Goal: Task Accomplishment & Management: Manage account settings

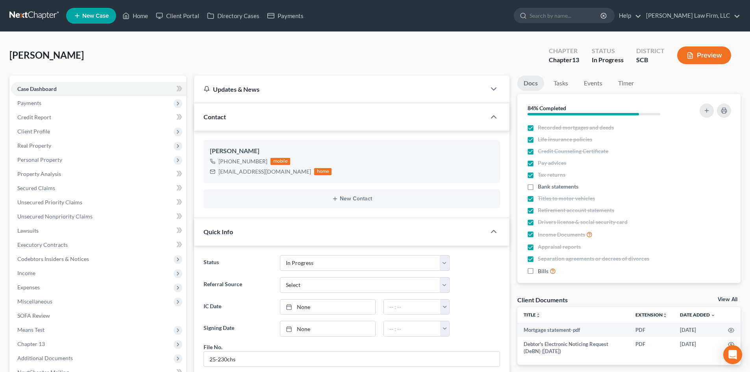
select select "3"
select select "0"
click at [145, 14] on link "Home" at bounding box center [134, 16] width 33 height 14
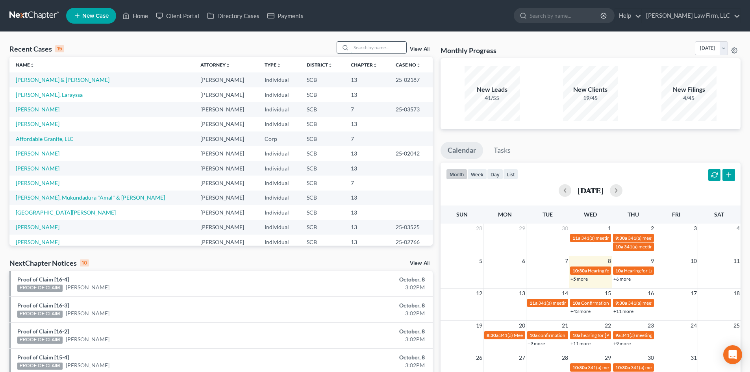
click at [379, 45] on input "search" at bounding box center [378, 47] width 55 height 11
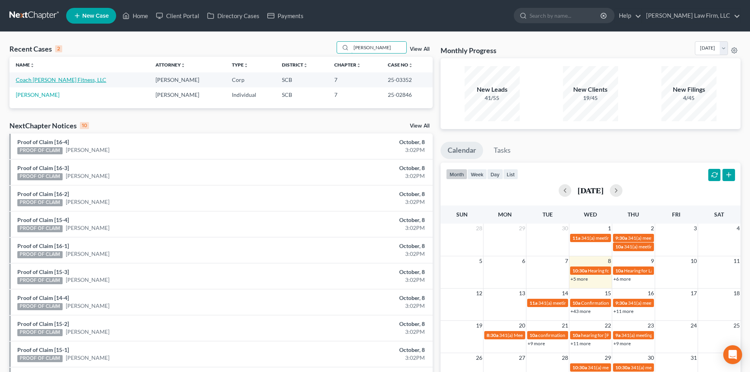
type input "[PERSON_NAME]"
click at [50, 81] on link "Coach [PERSON_NAME] Fitness, LLC" at bounding box center [61, 79] width 91 height 7
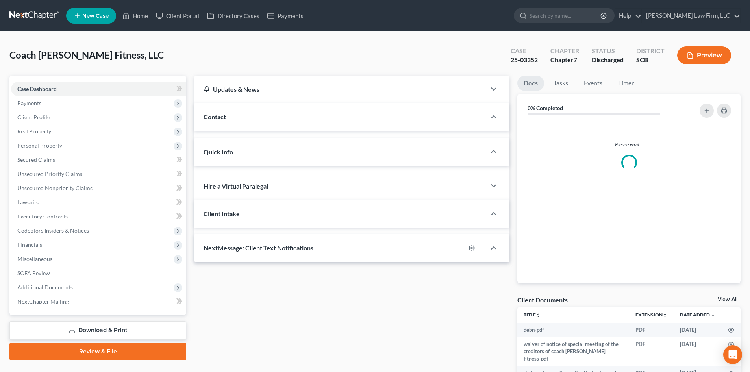
select select "0"
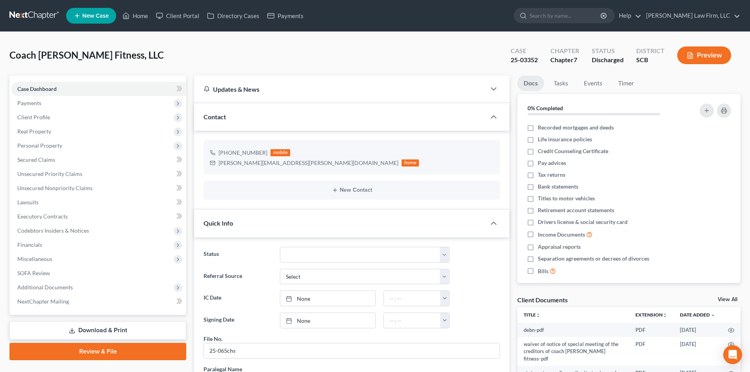
click at [712, 60] on button "Preview" at bounding box center [704, 55] width 54 height 18
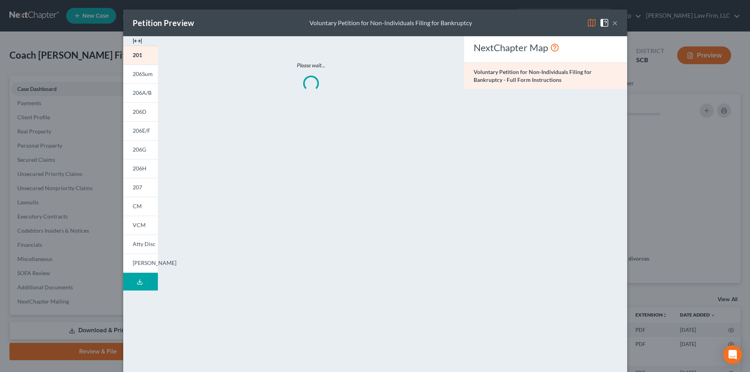
scroll to position [781, 0]
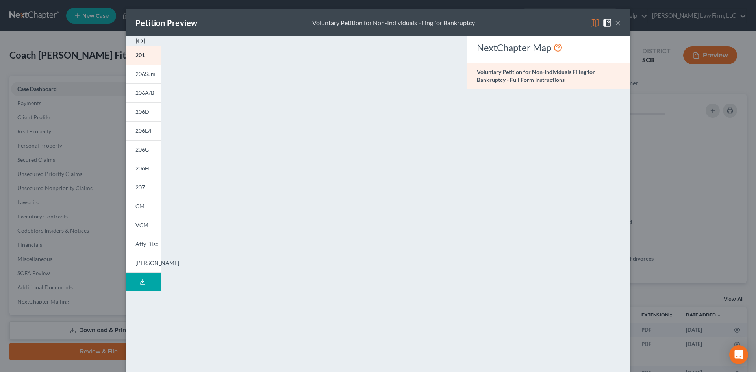
click at [140, 41] on img at bounding box center [139, 40] width 9 height 9
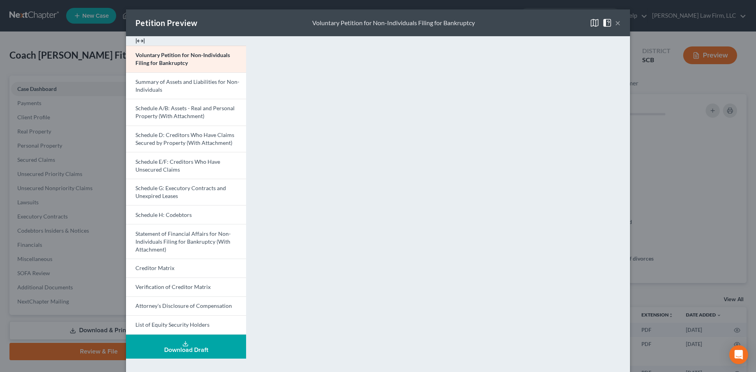
click at [615, 27] on button "×" at bounding box center [618, 22] width 6 height 9
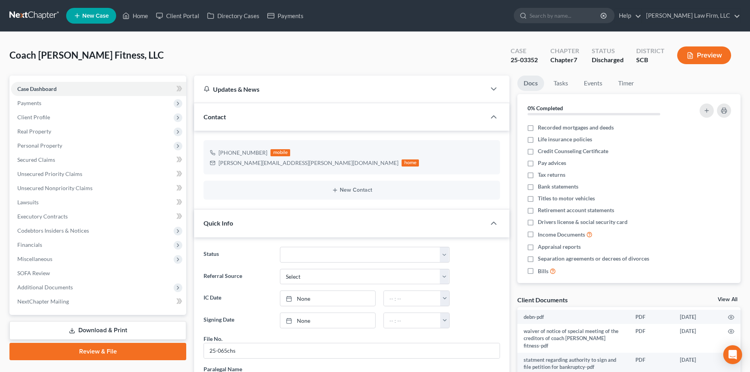
scroll to position [36, 0]
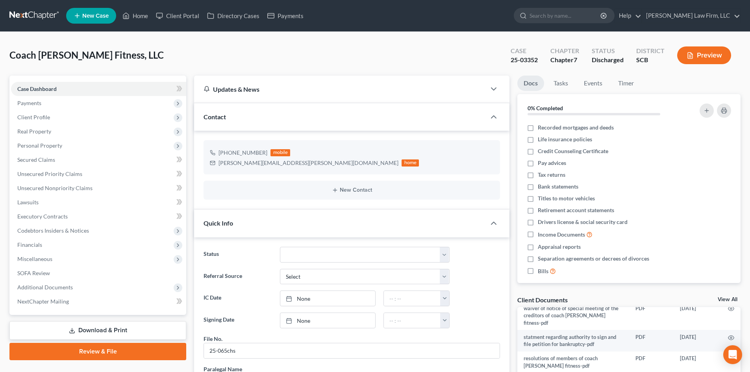
click at [730, 299] on link "View All" at bounding box center [728, 300] width 20 height 6
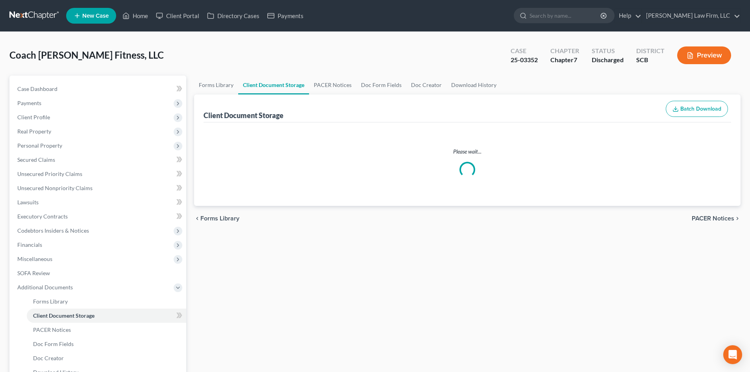
select select "5"
select select "6"
select select "10"
select select "22"
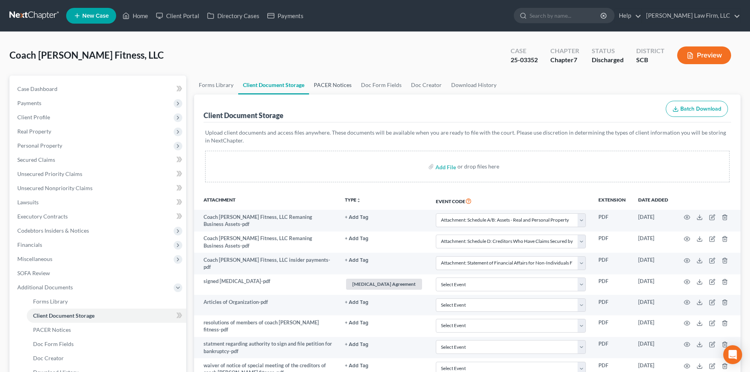
click at [328, 80] on link "PACER Notices" at bounding box center [332, 85] width 47 height 19
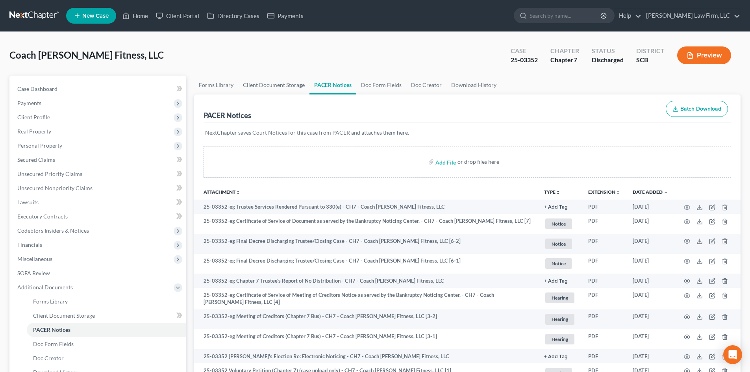
click at [718, 55] on button "Preview" at bounding box center [704, 55] width 54 height 18
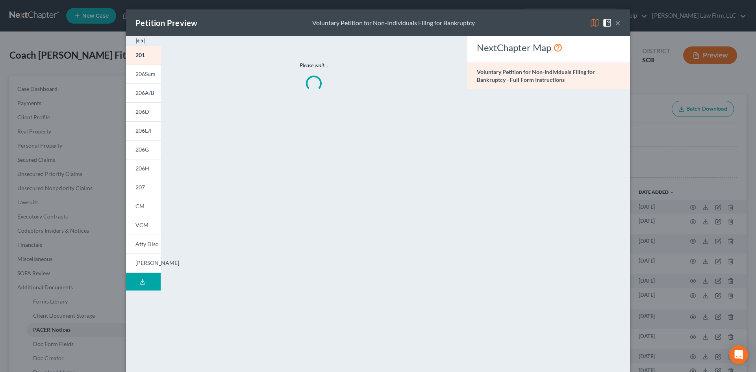
click at [139, 39] on img at bounding box center [139, 40] width 9 height 9
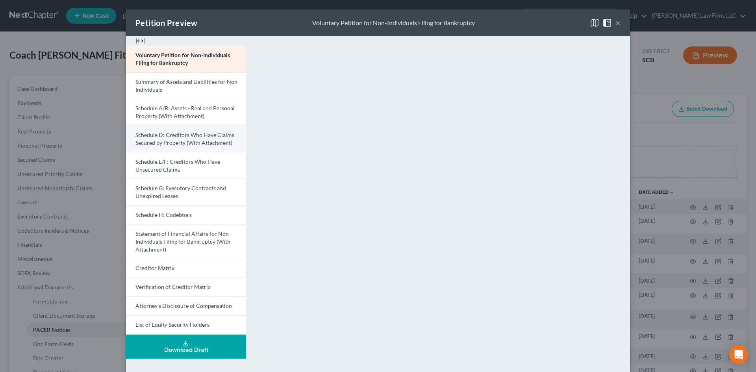
click at [169, 136] on span "Schedule D: Creditors Who Have Claims Secured by Property (With Attachment)" at bounding box center [184, 138] width 99 height 15
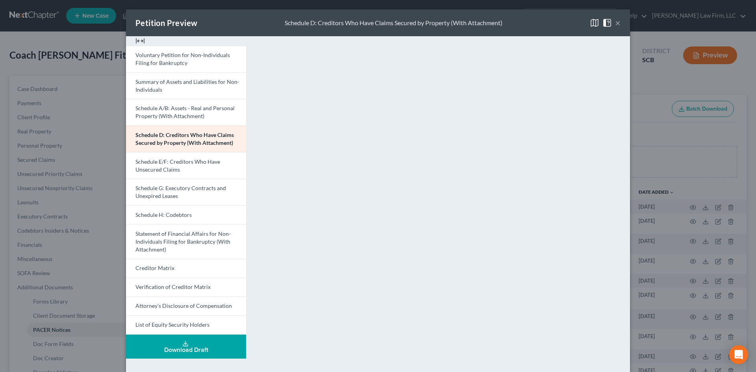
click at [615, 22] on button "×" at bounding box center [618, 22] width 6 height 9
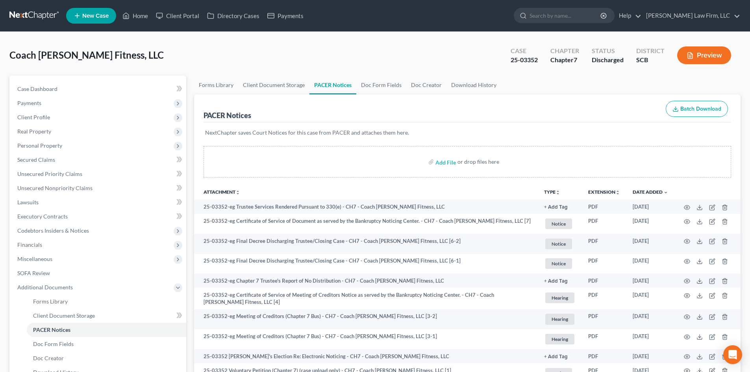
click at [99, 13] on span "New Case" at bounding box center [95, 16] width 26 height 6
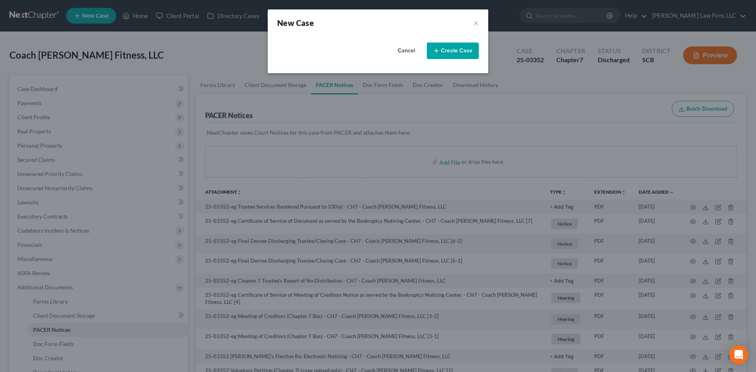
select select "72"
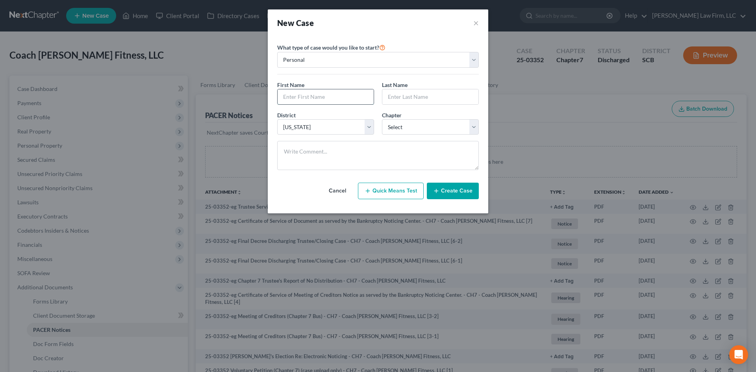
click at [344, 96] on input "text" at bounding box center [325, 96] width 96 height 15
type input "[PERSON_NAME]"
click at [397, 123] on select "Select 7 11 12 13" at bounding box center [430, 127] width 97 height 16
select select "0"
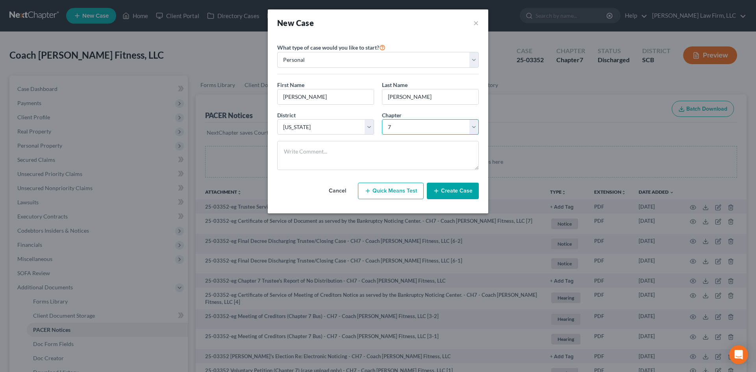
click at [382, 119] on select "Select 7 11 12 13" at bounding box center [430, 127] width 97 height 16
click at [436, 192] on icon "button" at bounding box center [436, 191] width 6 height 6
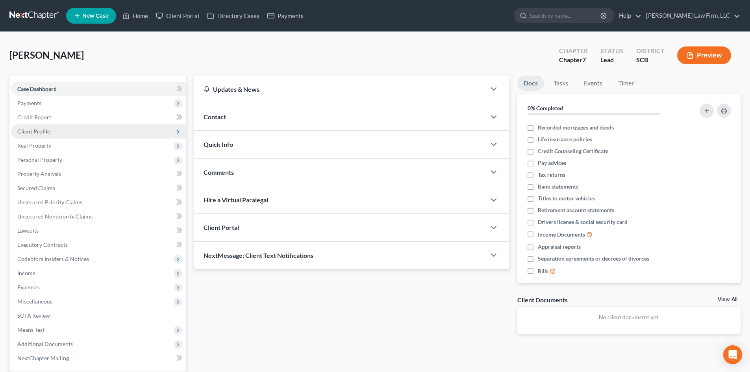
click at [45, 128] on span "Client Profile" at bounding box center [33, 131] width 33 height 7
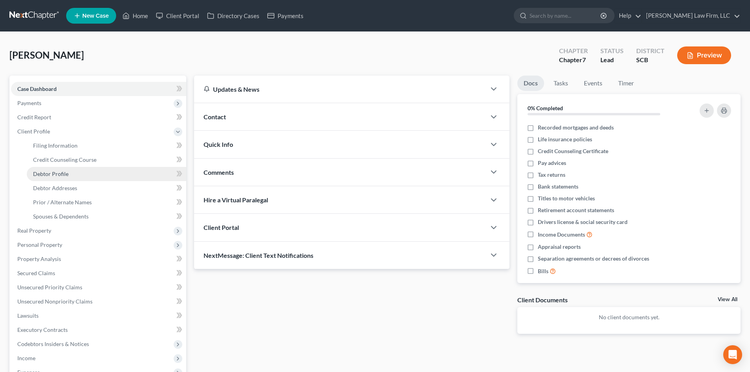
click at [63, 169] on link "Debtor Profile" at bounding box center [106, 174] width 159 height 14
select select "0"
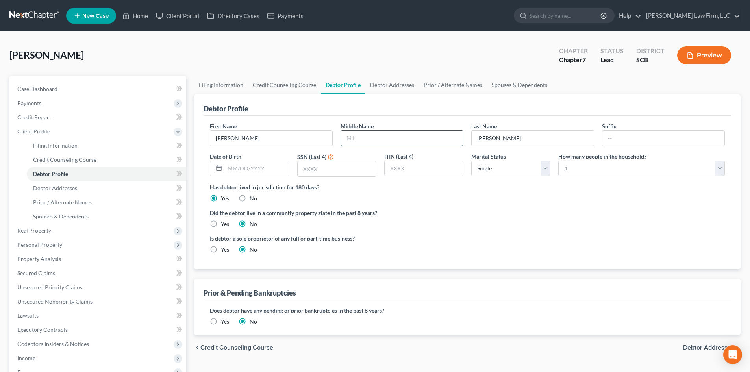
click at [410, 141] on input "text" at bounding box center [402, 138] width 122 height 15
type input "[PERSON_NAME]"
click at [73, 86] on link "Case Dashboard" at bounding box center [98, 89] width 175 height 14
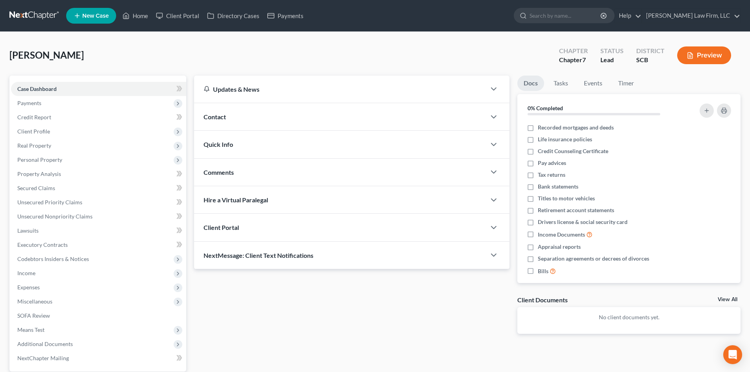
click at [265, 115] on div "Contact" at bounding box center [340, 116] width 292 height 27
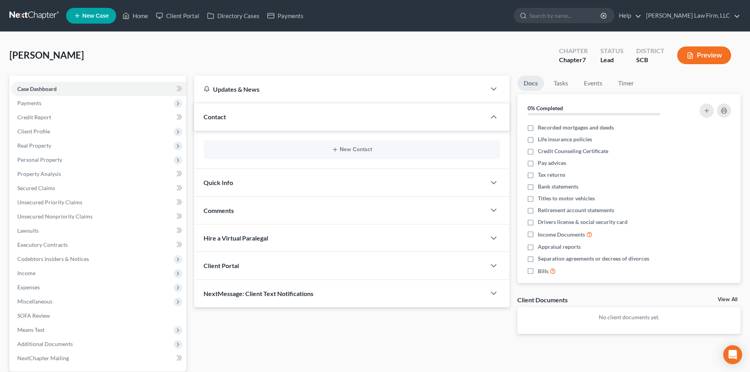
click at [350, 146] on div "New Contact" at bounding box center [351, 149] width 296 height 19
click at [347, 148] on button "New Contact" at bounding box center [352, 149] width 284 height 6
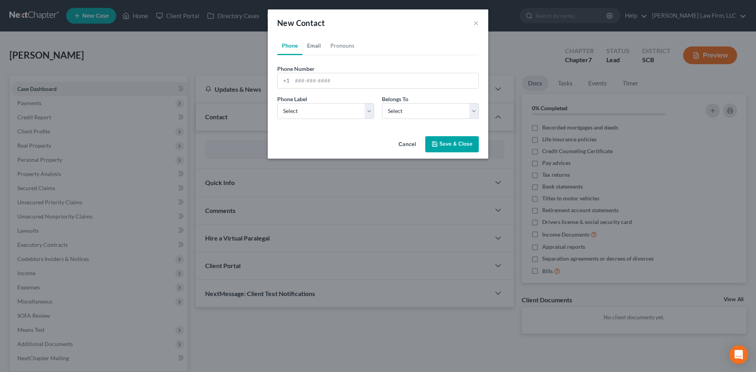
drag, startPoint x: 317, startPoint y: 41, endPoint x: 318, endPoint y: 45, distance: 4.5
click at [317, 40] on link "Email" at bounding box center [313, 45] width 23 height 19
click at [327, 87] on input "email" at bounding box center [385, 80] width 186 height 15
type input "[PERSON_NAME][EMAIL_ADDRESS][DOMAIN_NAME]"
click at [418, 111] on select "Select Client Other" at bounding box center [430, 111] width 97 height 16
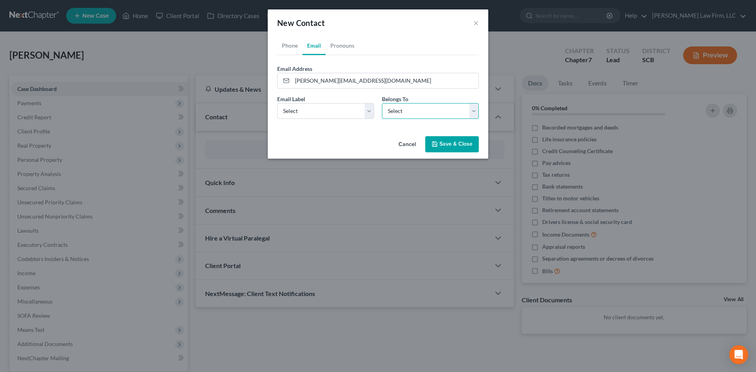
select select "0"
click at [382, 103] on select "Select Client Other" at bounding box center [430, 111] width 97 height 16
click at [334, 107] on select "Select Home Work Other" at bounding box center [325, 111] width 97 height 16
select select "1"
click at [277, 103] on select "Select Home Work Other" at bounding box center [325, 111] width 97 height 16
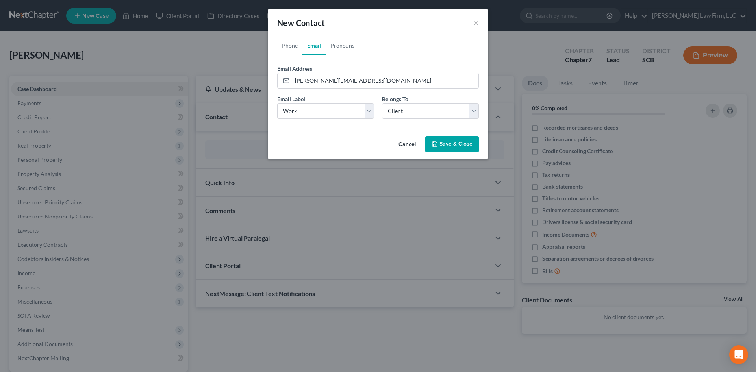
click at [454, 142] on button "Save & Close" at bounding box center [452, 144] width 54 height 17
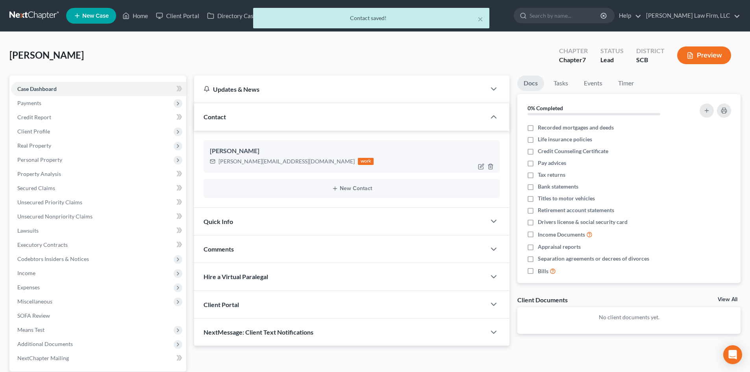
click at [380, 162] on div "[PERSON_NAME][EMAIL_ADDRESS][DOMAIN_NAME] work" at bounding box center [352, 161] width 284 height 10
click at [479, 163] on icon "button" at bounding box center [481, 166] width 6 height 6
select select "0"
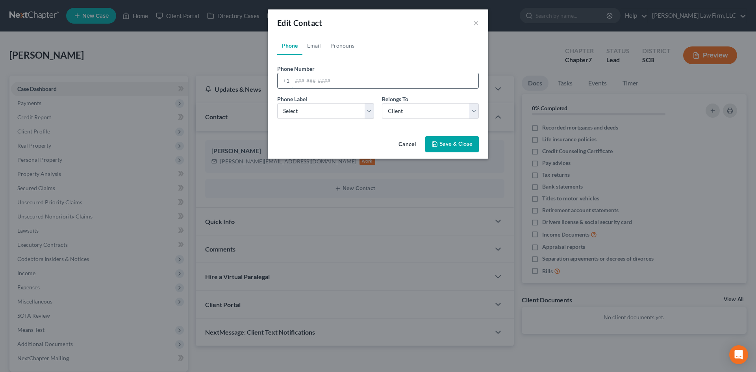
click at [322, 78] on input "tel" at bounding box center [385, 80] width 186 height 15
type input "[PHONE_NUMBER]"
click at [342, 116] on select "Select Mobile Home Work Other" at bounding box center [325, 111] width 97 height 16
select select "0"
click at [277, 103] on select "Select Mobile Home Work Other" at bounding box center [325, 111] width 97 height 16
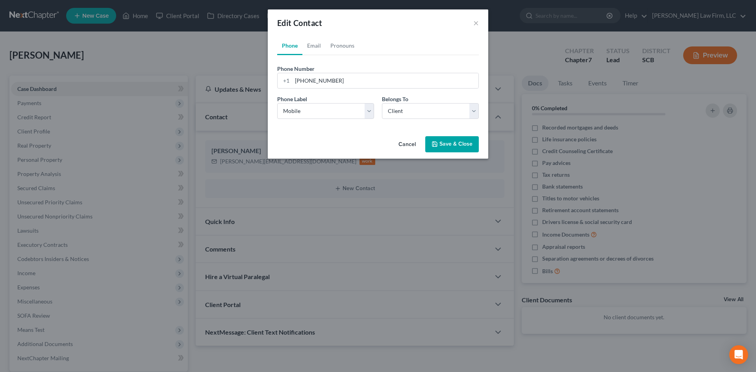
click at [439, 136] on button "Save & Close" at bounding box center [452, 144] width 54 height 17
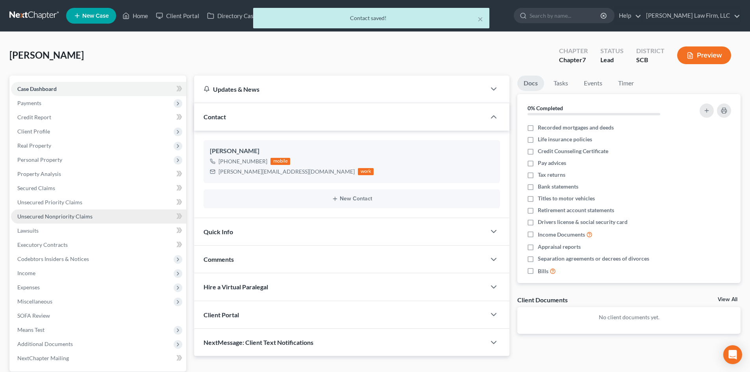
scroll to position [75, 0]
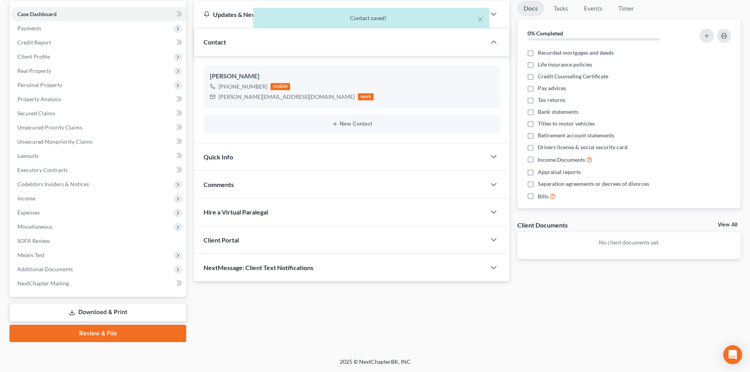
click at [220, 237] on span "Client Portal" at bounding box center [220, 239] width 35 height 7
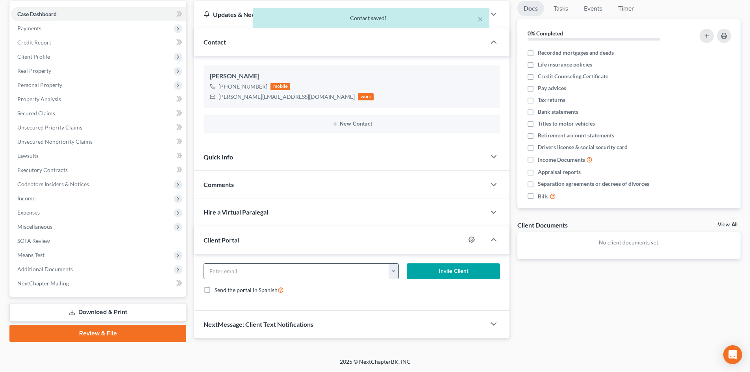
click at [394, 273] on button "button" at bounding box center [393, 271] width 10 height 15
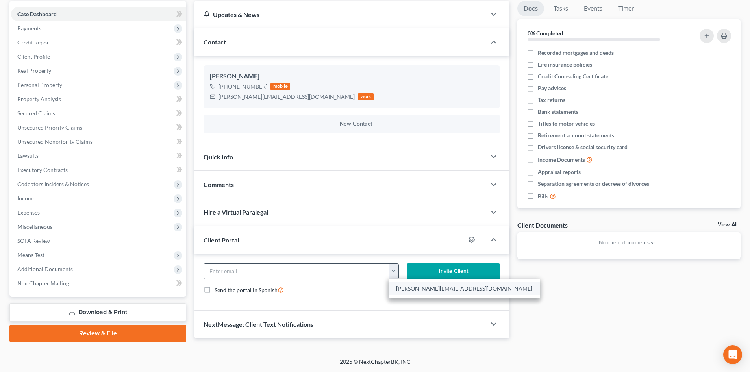
click at [407, 290] on link "[PERSON_NAME][EMAIL_ADDRESS][DOMAIN_NAME]" at bounding box center [463, 288] width 151 height 13
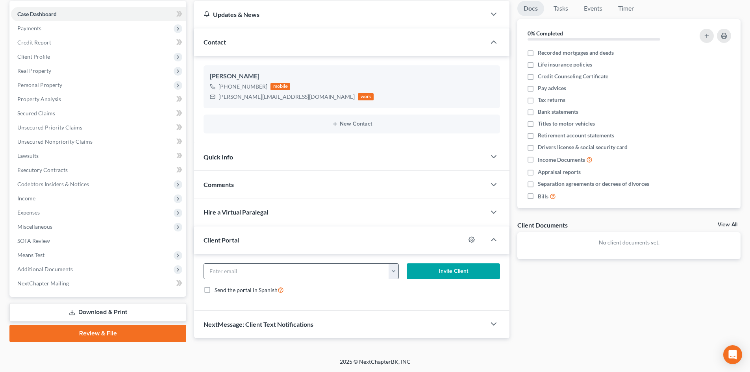
type input "[PERSON_NAME][EMAIL_ADDRESS][DOMAIN_NAME]"
drag, startPoint x: 218, startPoint y: 98, endPoint x: 273, endPoint y: 99, distance: 54.7
click at [273, 99] on div "[PERSON_NAME][EMAIL_ADDRESS][DOMAIN_NAME]" at bounding box center [286, 97] width 136 height 8
copy div "[PERSON_NAME][EMAIL_ADDRESS][DOMAIN_NAME]"
click at [459, 266] on button "Invite Client" at bounding box center [454, 271] width 94 height 16
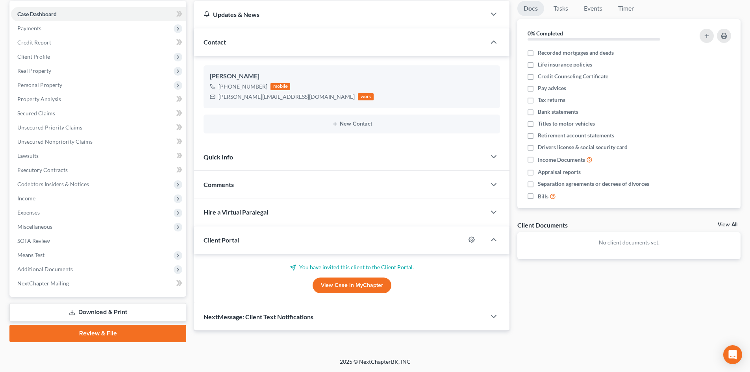
click at [242, 184] on div "Comments" at bounding box center [340, 184] width 292 height 27
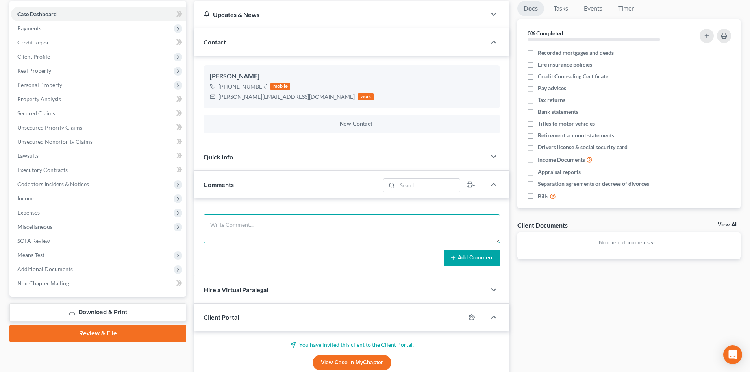
click at [260, 231] on textarea at bounding box center [351, 228] width 296 height 29
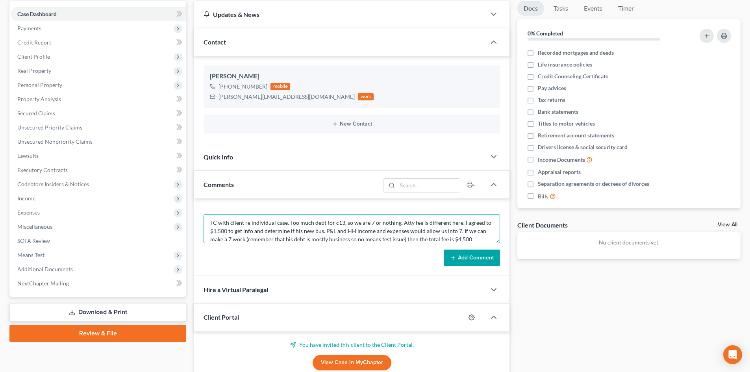
scroll to position [10, 0]
type textarea "TC with client re individual case. Too much debt for c13, so we are 7 or nothin…"
click at [457, 256] on button "Add Comment" at bounding box center [472, 258] width 56 height 17
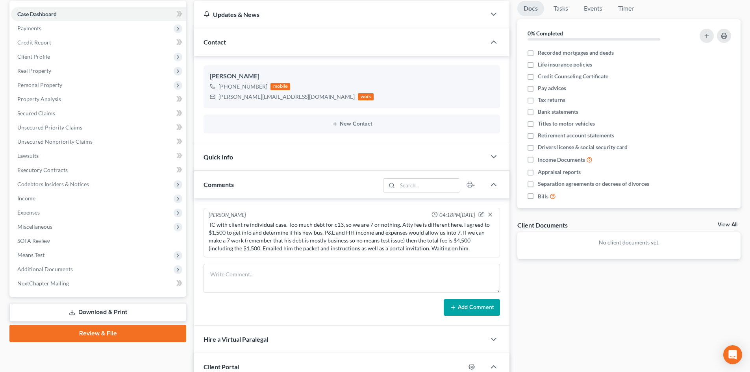
scroll to position [0, 0]
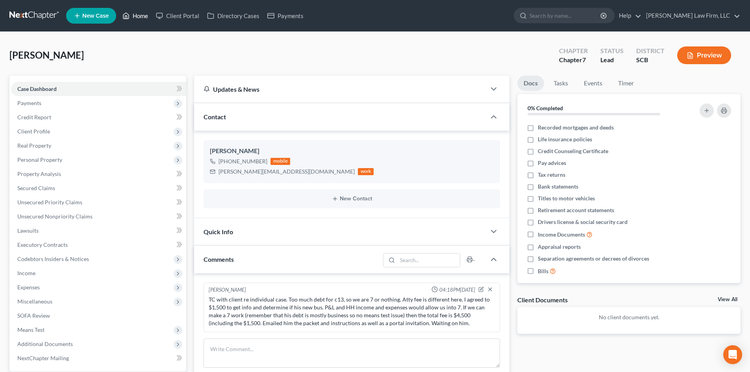
drag, startPoint x: 139, startPoint y: 13, endPoint x: 144, endPoint y: 13, distance: 4.7
click at [139, 13] on link "Home" at bounding box center [134, 16] width 33 height 14
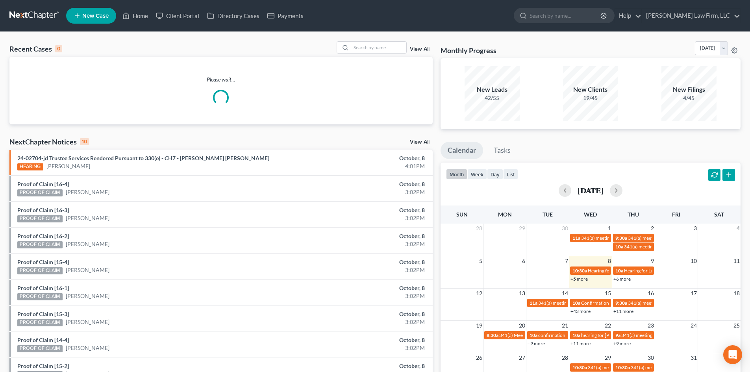
click at [383, 55] on div "Recent Cases 0 View All" at bounding box center [220, 48] width 423 height 15
click at [385, 48] on input "search" at bounding box center [378, 47] width 55 height 11
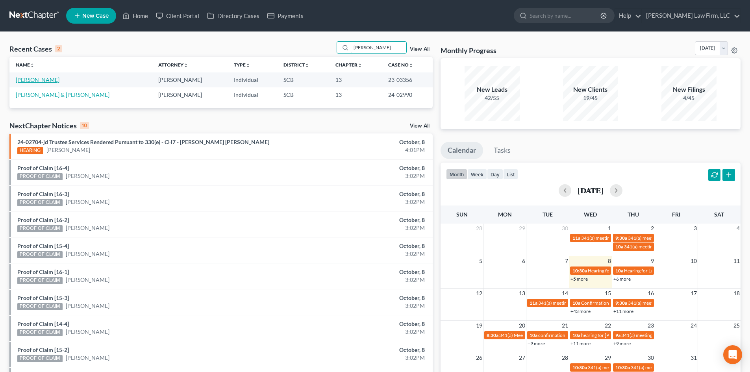
type input "[PERSON_NAME]"
click at [30, 80] on link "[PERSON_NAME]" at bounding box center [38, 79] width 44 height 7
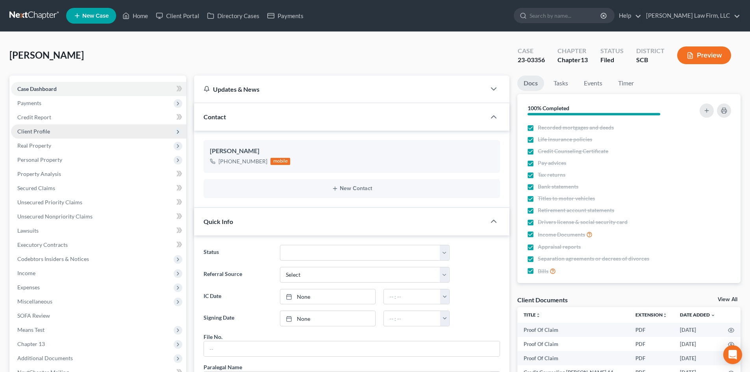
click at [47, 129] on span "Client Profile" at bounding box center [33, 131] width 33 height 7
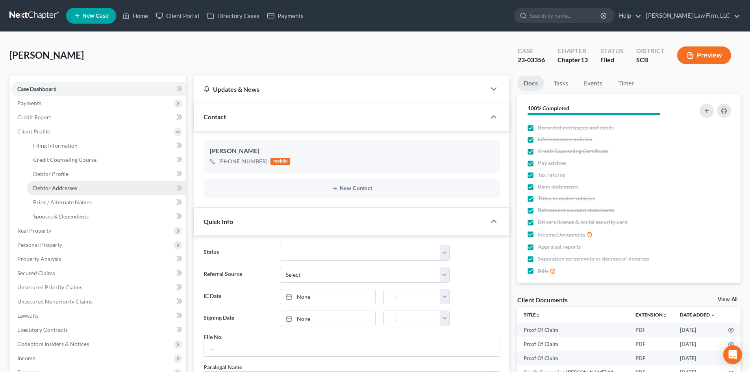
click at [101, 187] on link "Debtor Addresses" at bounding box center [106, 188] width 159 height 14
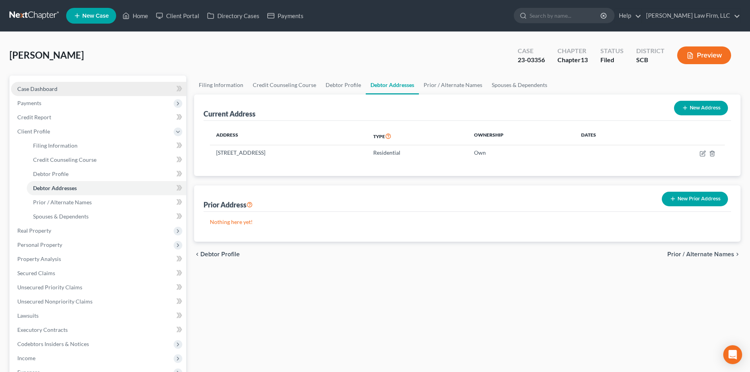
click at [54, 83] on link "Case Dashboard" at bounding box center [98, 89] width 175 height 14
select select "2"
